Goal: Task Accomplishment & Management: Complete application form

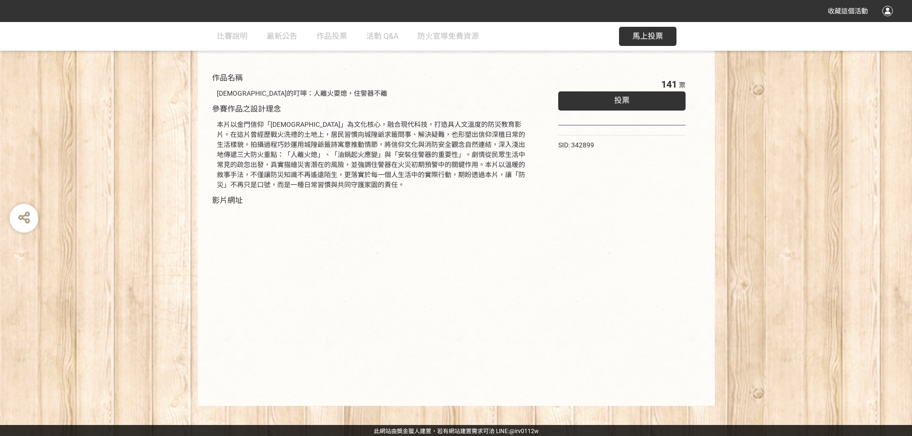
scroll to position [97, 0]
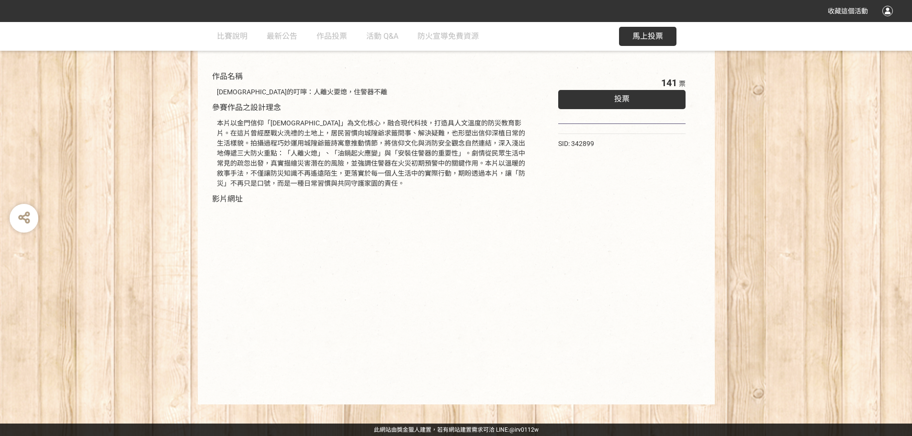
click at [634, 100] on div "投票" at bounding box center [622, 99] width 128 height 19
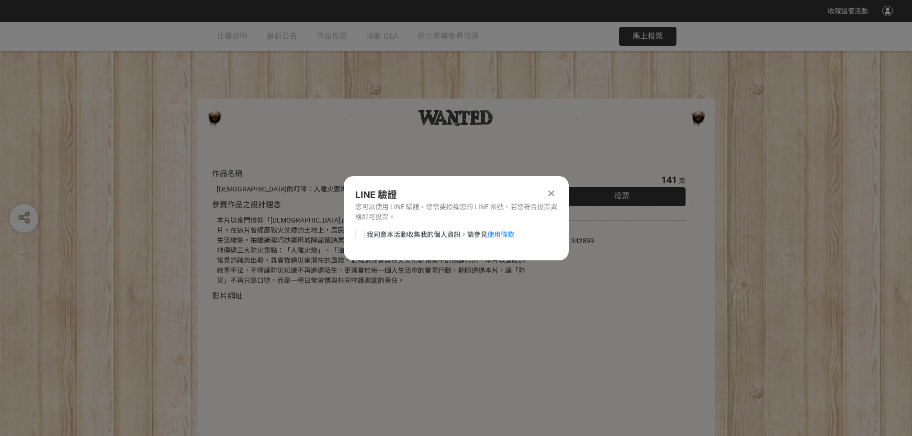
scroll to position [0, 0]
click at [361, 234] on div at bounding box center [360, 235] width 10 height 10
checkbox input "true"
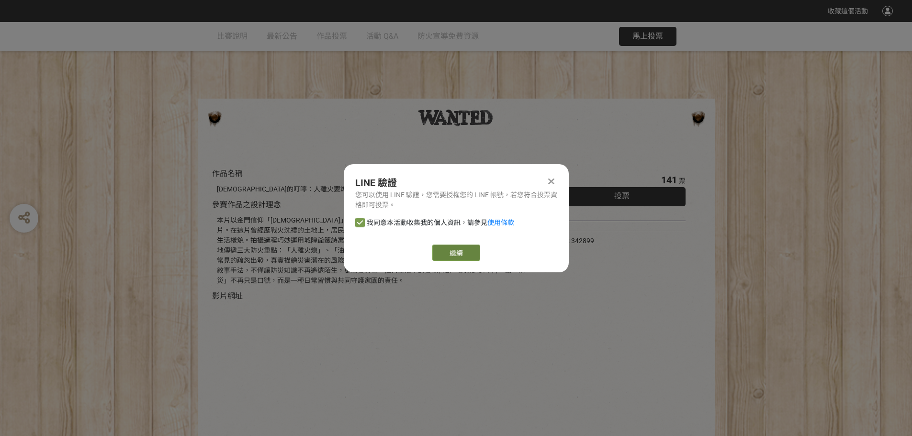
click at [450, 250] on link "繼續" at bounding box center [456, 253] width 48 height 16
click at [468, 256] on link "繼續" at bounding box center [456, 253] width 48 height 16
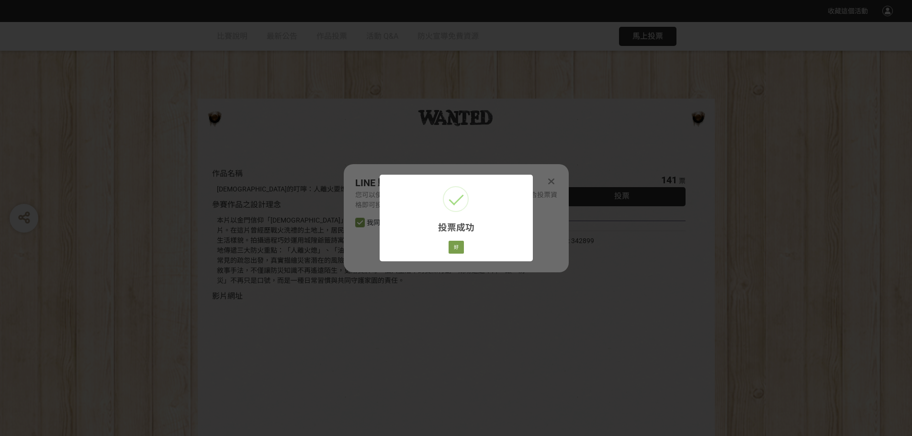
click at [356, 256] on div "投票成功 × 好 Cancel" at bounding box center [456, 218] width 912 height 436
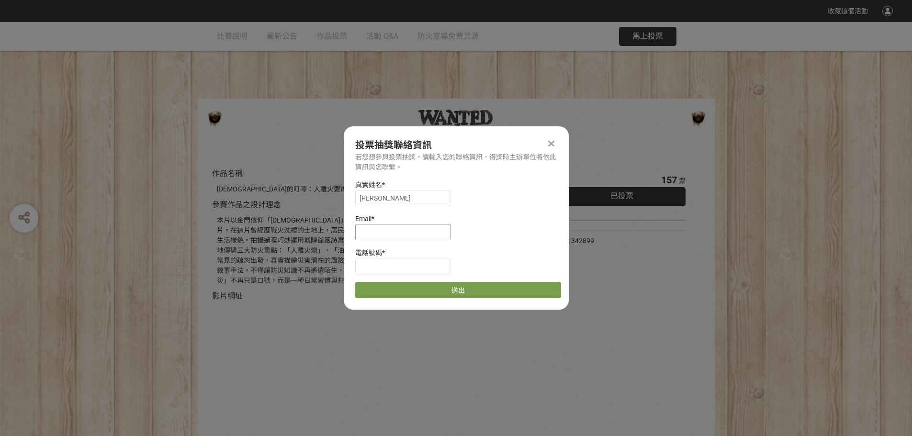
click at [435, 229] on input at bounding box center [403, 232] width 96 height 16
paste input "[EMAIL_ADDRESS][DOMAIN_NAME]"
type input "[EMAIL_ADDRESS][DOMAIN_NAME]"
click at [371, 266] on input at bounding box center [403, 266] width 96 height 16
type input "0921288753"
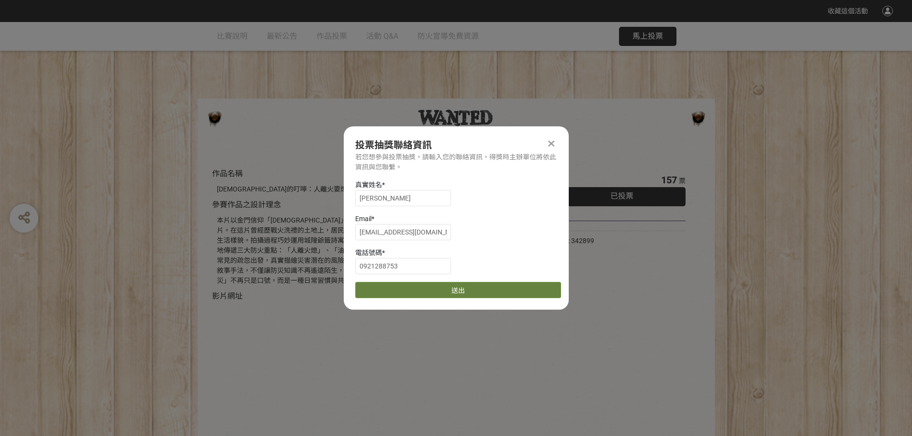
click at [494, 293] on button "送出" at bounding box center [458, 290] width 206 height 16
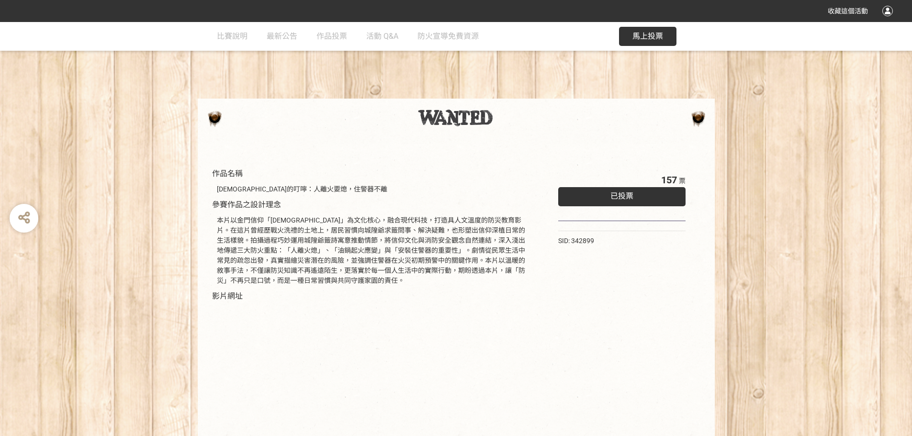
click at [587, 197] on div "已投票" at bounding box center [622, 196] width 128 height 19
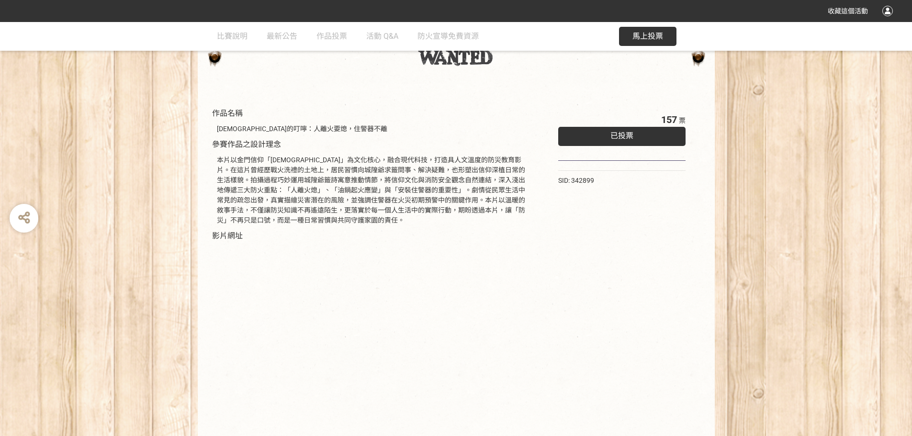
scroll to position [97, 0]
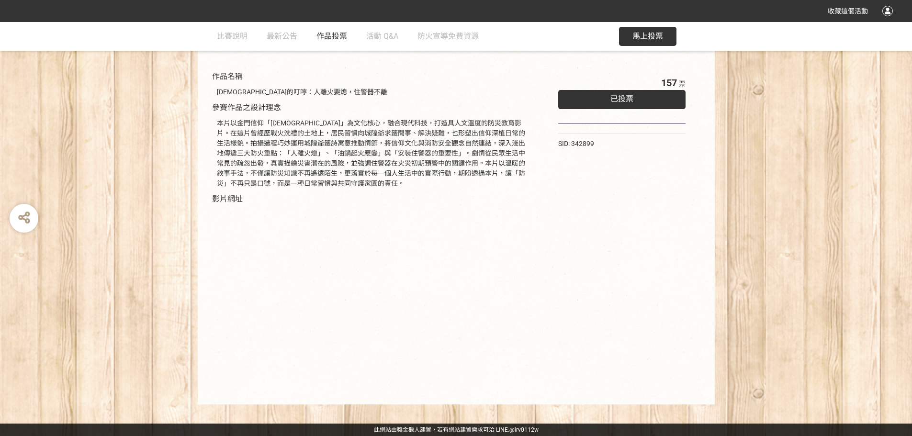
click at [316, 37] on span "作品投票" at bounding box center [331, 36] width 31 height 9
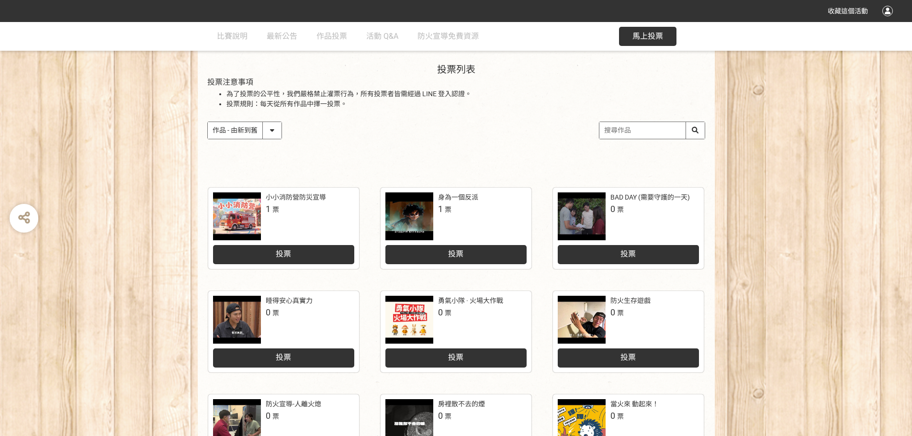
scroll to position [144, 0]
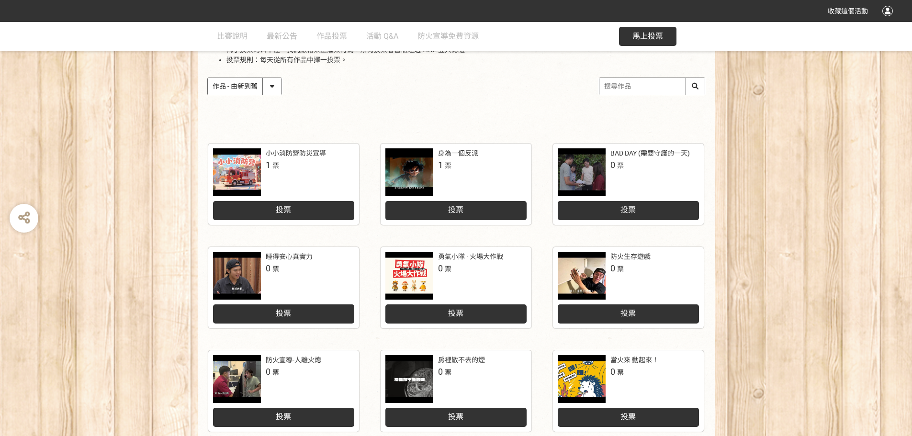
click at [278, 87] on select "作品 - 由新到舊 作品 - 由舊到新 票數 - 由多到少 票數 - 由少到多" at bounding box center [245, 86] width 74 height 17
click at [519, 120] on div "投票列表 投票注意事項 為了投票的公平性，我們嚴格禁止灌票行為，所有投票者皆需經過 LINE 登入認證。 投票規則：每天從所有作品中擇一投票。 作品 - 由新…" at bounding box center [456, 66] width 517 height 133
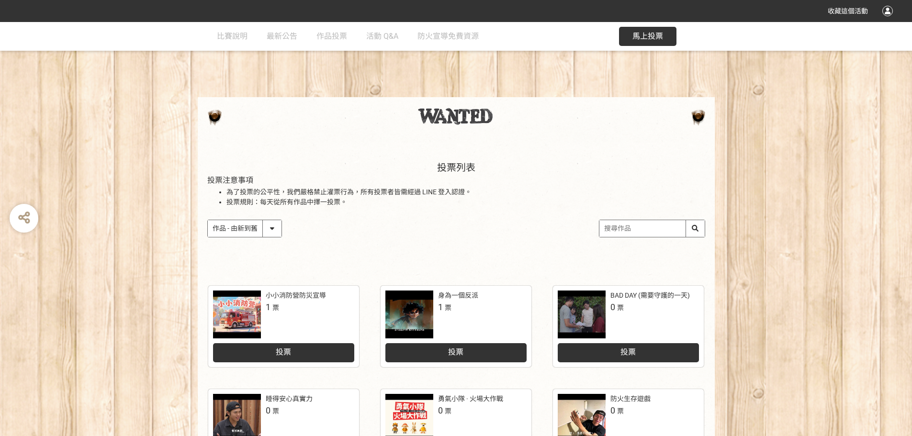
scroll to position [0, 0]
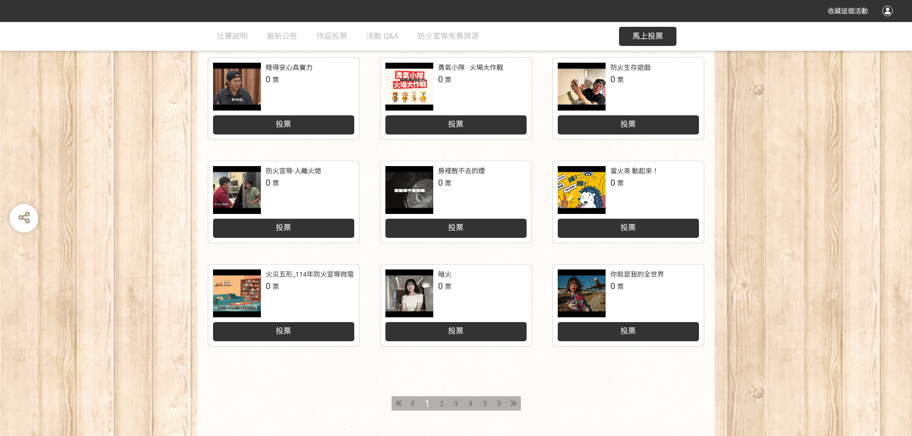
scroll to position [396, 0]
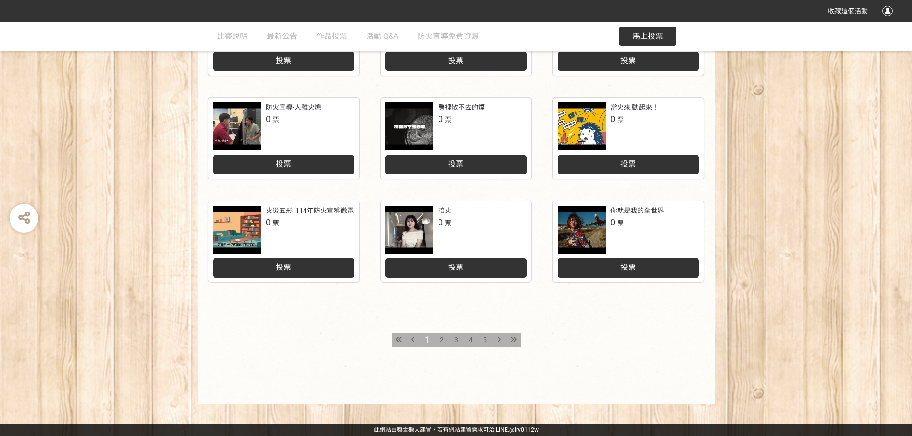
click at [440, 338] on span "2" at bounding box center [442, 340] width 4 height 8
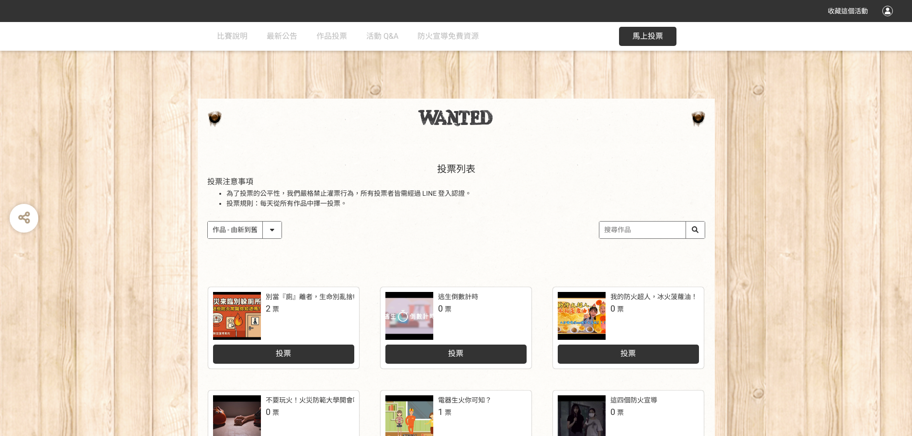
click at [634, 38] on span "馬上投票" at bounding box center [647, 36] width 31 height 9
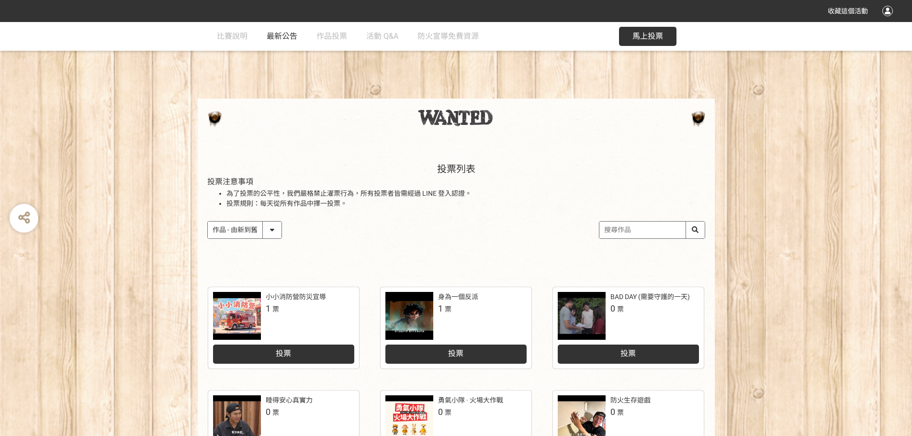
click at [285, 37] on span "最新公告" at bounding box center [282, 36] width 31 height 9
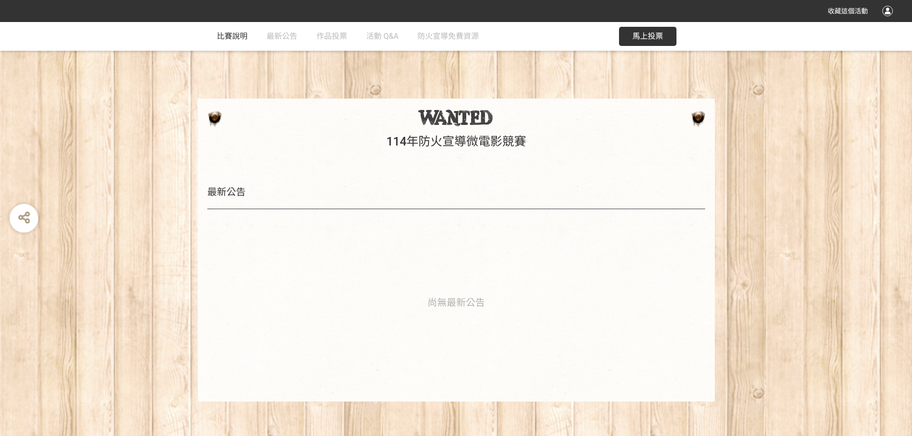
click at [239, 39] on span "比賽說明" at bounding box center [232, 36] width 31 height 9
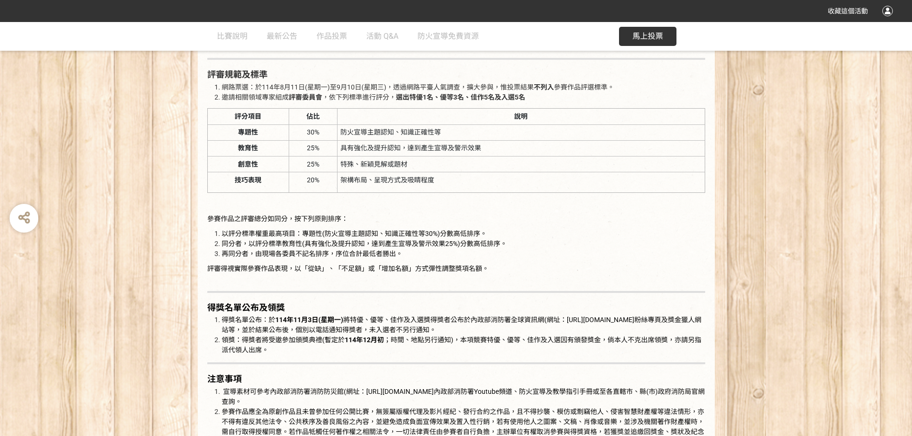
scroll to position [1340, 0]
